Goal: Task Accomplishment & Management: Use online tool/utility

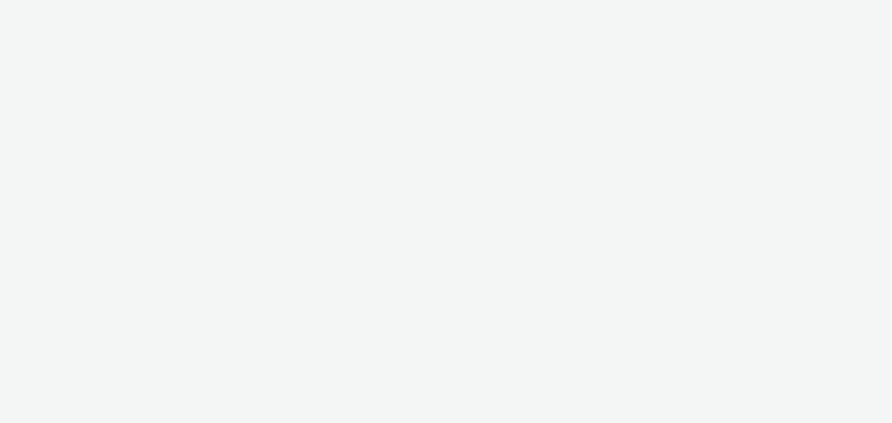
select select "b626f941-834b-427f-b453-0a2b95f57350"
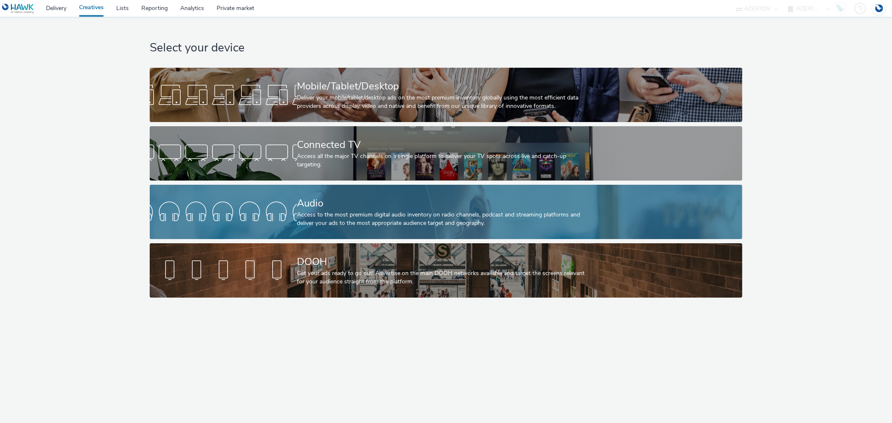
click at [287, 208] on div at bounding box center [223, 212] width 147 height 27
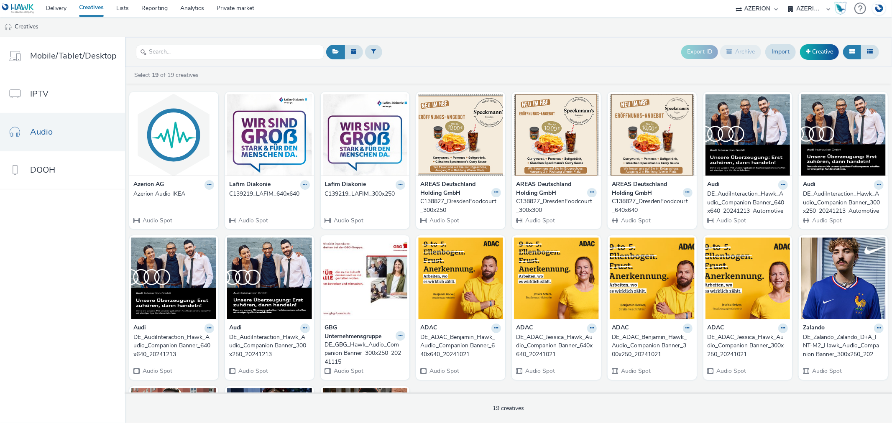
click at [256, 192] on div "C139219_LAFIM_640x640" at bounding box center [267, 194] width 77 height 8
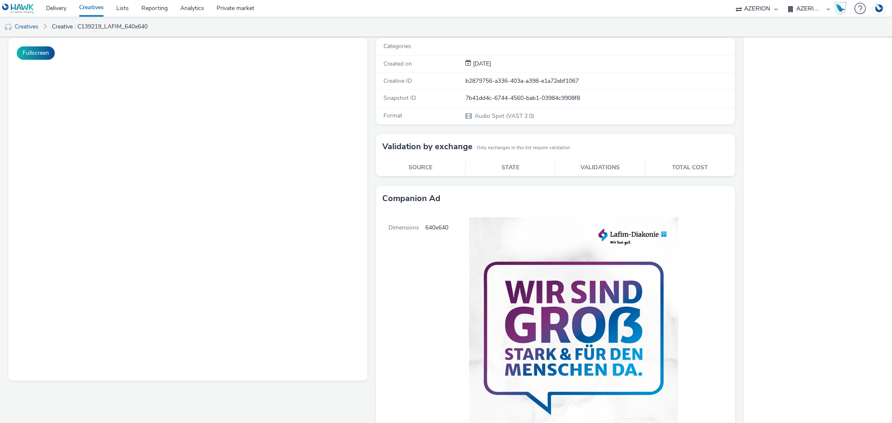
scroll to position [139, 0]
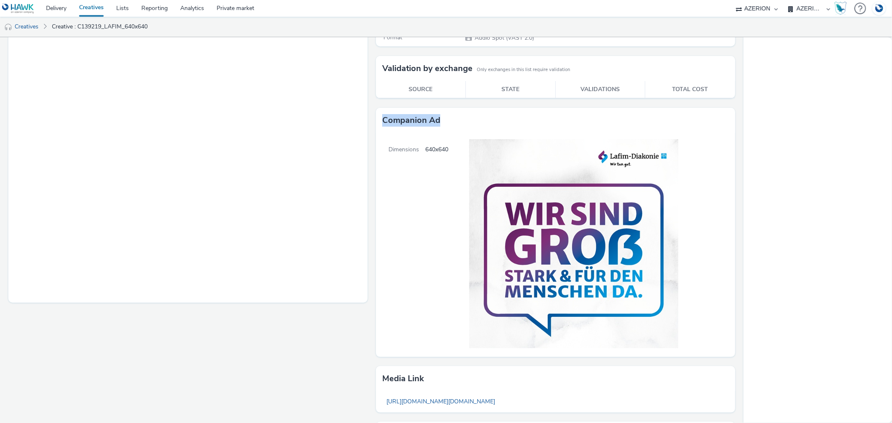
drag, startPoint x: 377, startPoint y: 117, endPoint x: 471, endPoint y: 113, distance: 93.7
click at [471, 113] on div "Companion Ad" at bounding box center [555, 120] width 359 height 25
copy h3 "Companion Ad"
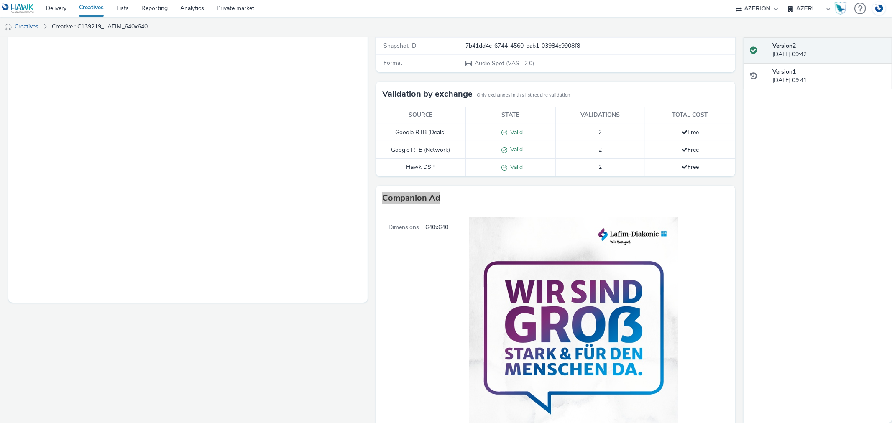
scroll to position [0, 0]
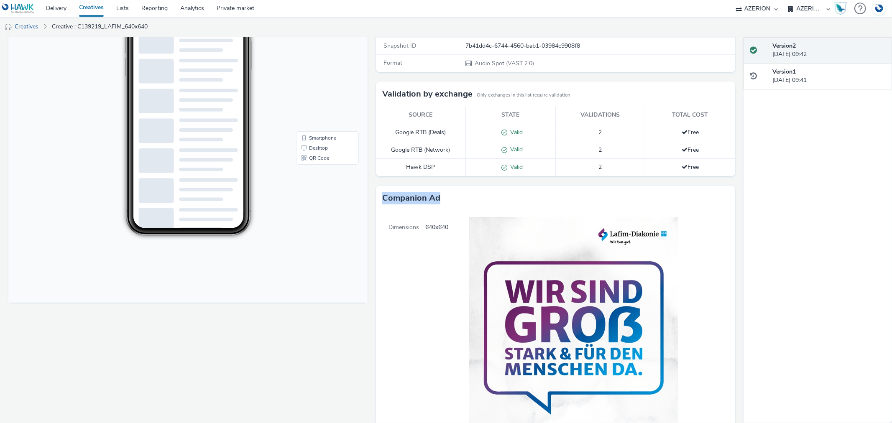
click at [103, 5] on link "Creatives" at bounding box center [91, 8] width 37 height 17
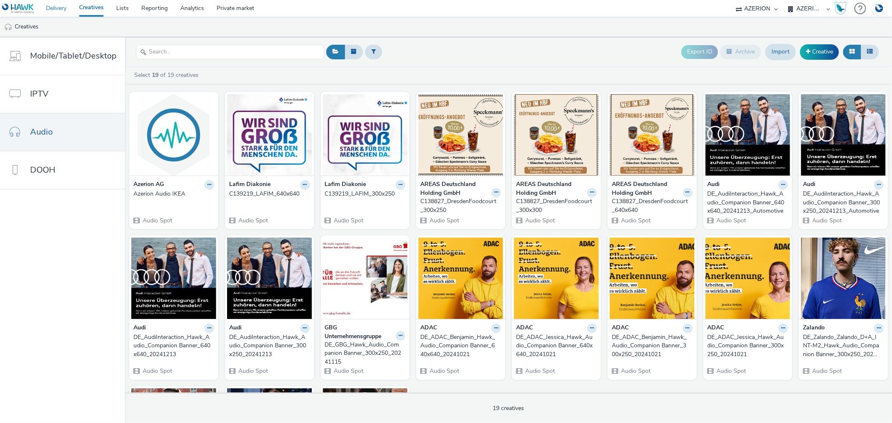
click at [64, 3] on link "Delivery" at bounding box center [56, 8] width 33 height 17
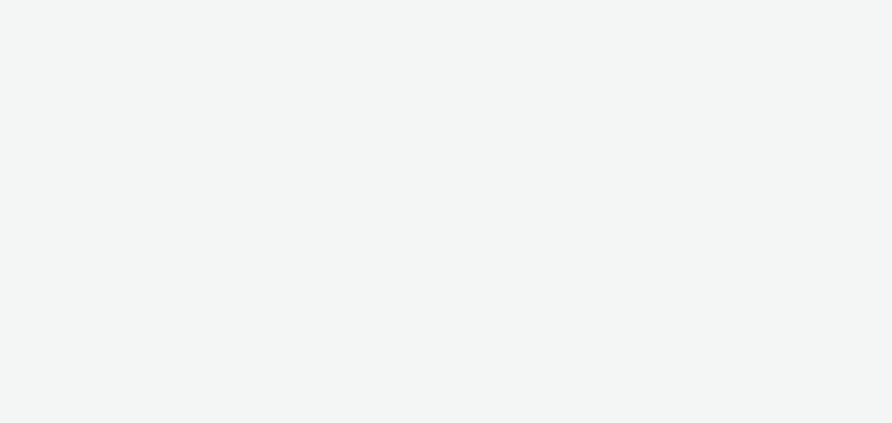
select select "b626f941-834b-427f-b453-0a2b95f57350"
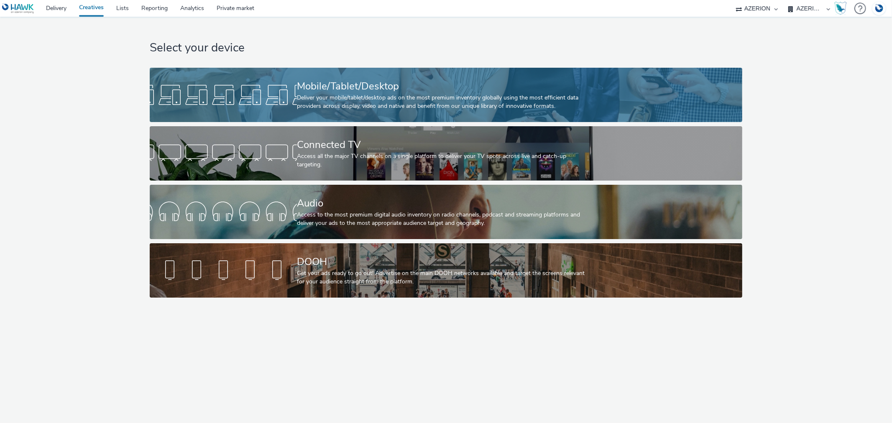
click at [296, 82] on div at bounding box center [223, 95] width 147 height 27
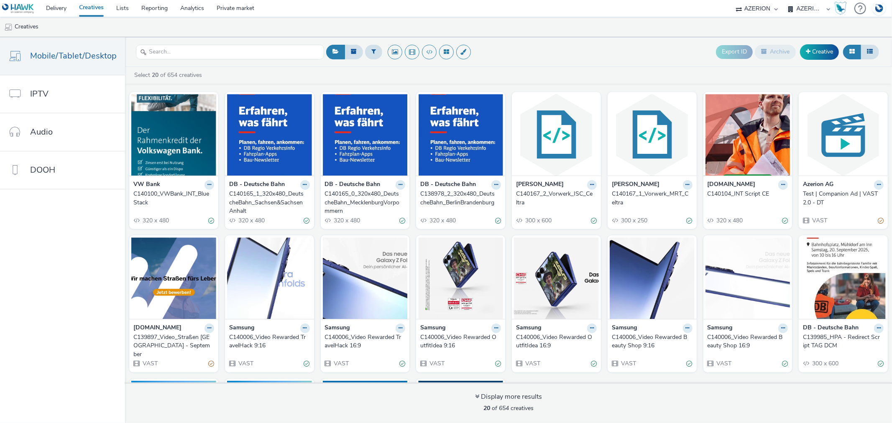
scroll to position [110, 0]
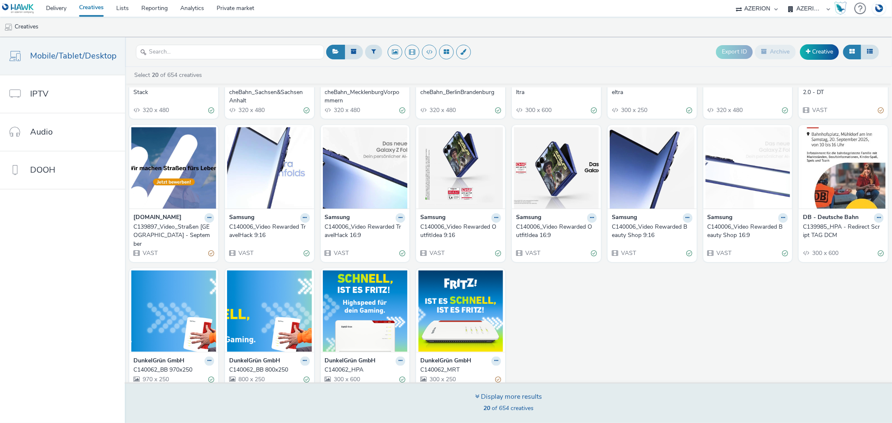
click at [518, 400] on div "Display more results" at bounding box center [508, 397] width 67 height 10
click at [496, 400] on div "Display more results" at bounding box center [508, 397] width 67 height 10
click at [529, 405] on span "20 of 654 creatives" at bounding box center [508, 408] width 50 height 8
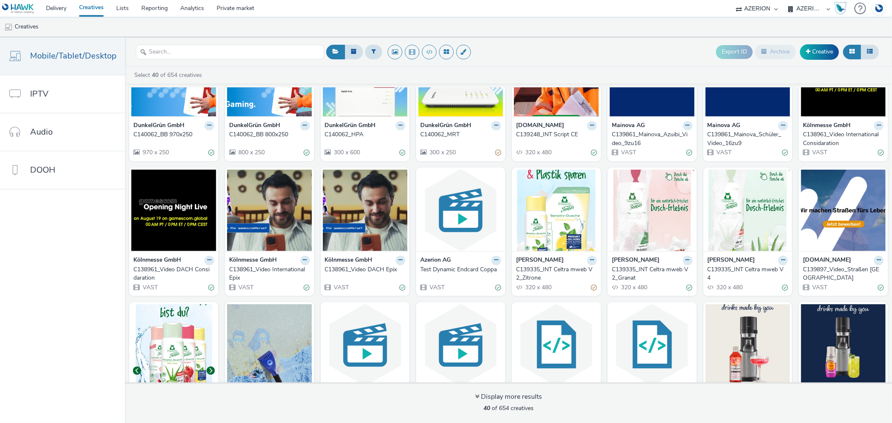
scroll to position [389, 0]
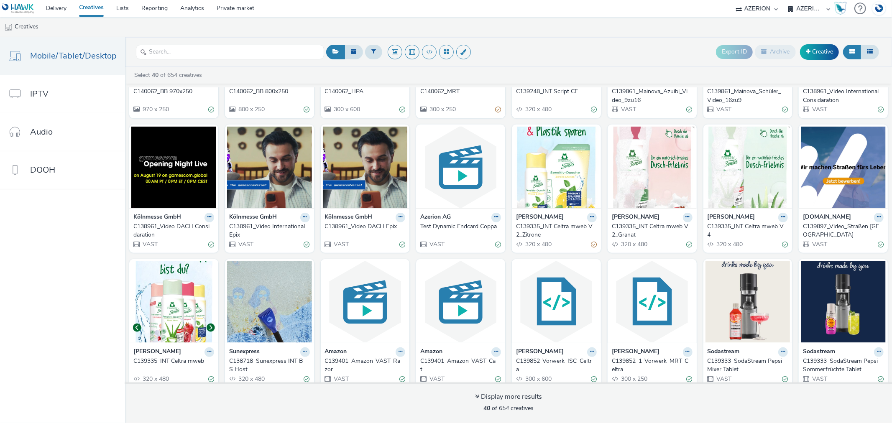
click at [535, 224] on div "C139335_INT Celtra mweb V2_Zitrone" at bounding box center [554, 230] width 77 height 17
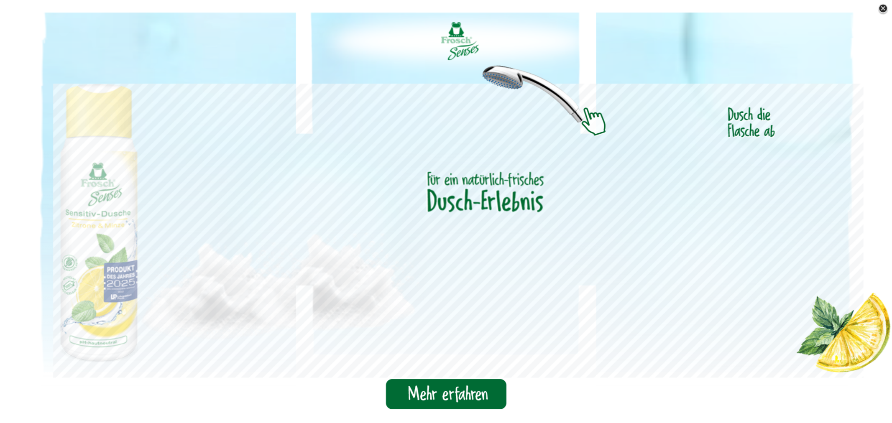
click at [880, 5] on img at bounding box center [883, 9] width 13 height 13
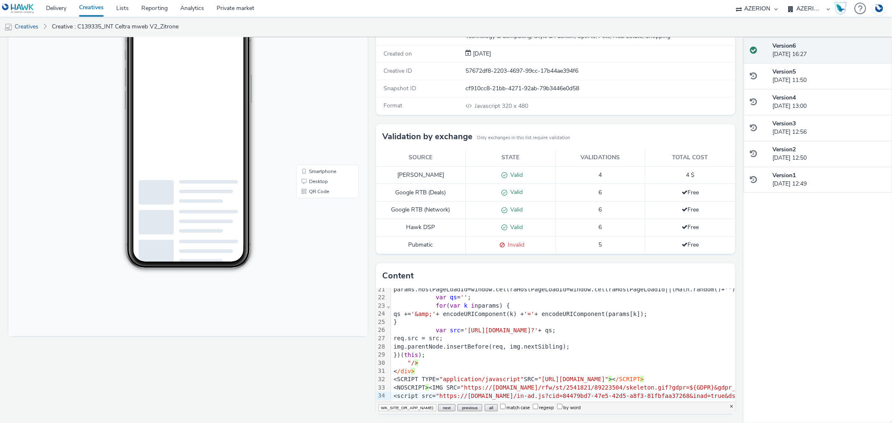
scroll to position [176, 0]
type input "(HAWK_SITE_OR_APP_NAME)"
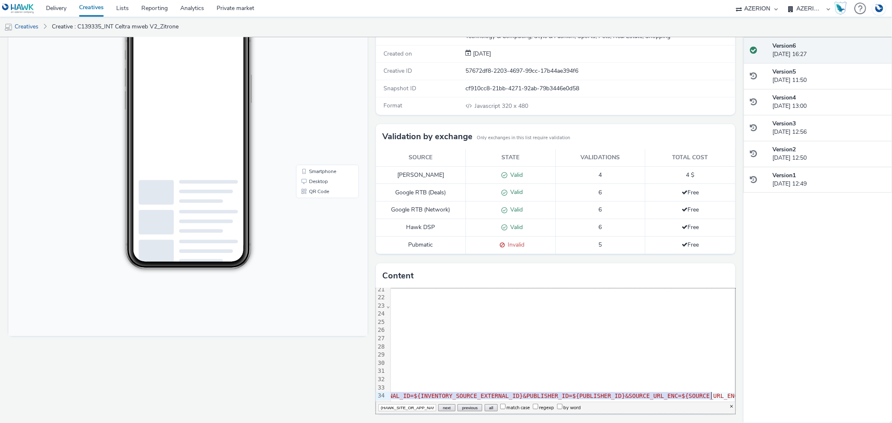
scroll to position [176, 1641]
drag, startPoint x: 387, startPoint y: 389, endPoint x: 729, endPoint y: 390, distance: 341.5
click at [729, 390] on div "Enabled Version 6 - Created on 22 July 2025 C139335_INT Celtra mweb V2_Zitrone …" at bounding box center [371, 230] width 743 height 386
copy div "<script src= "https://api3.b2c.com/in-ad.js?cid=84479bd7-47e5-42d5-a8f3-81fbfaa…"
click at [226, 6] on link "Private market" at bounding box center [235, 8] width 50 height 17
